Goal: Understand process/instructions: Learn how to perform a task or action

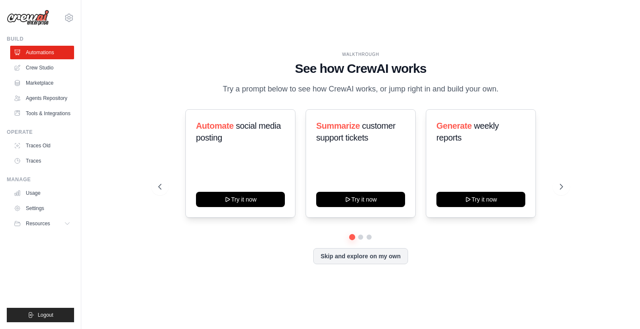
click at [565, 40] on div "WALKTHROUGH See how CrewAI works Try a prompt below to see how CrewAI works, or…" at bounding box center [361, 164] width 532 height 312
drag, startPoint x: 552, startPoint y: 70, endPoint x: 490, endPoint y: 108, distance: 72.2
click at [552, 71] on h1 "See how CrewAI works" at bounding box center [360, 68] width 405 height 15
click at [575, 29] on div "WALKTHROUGH See how [PERSON_NAME] works Try a prompt below to see how [PERSON_N…" at bounding box center [361, 164] width 532 height 312
click at [257, 46] on div "WALKTHROUGH See how [PERSON_NAME] works Try a prompt below to see how [PERSON_N…" at bounding box center [361, 164] width 532 height 312
